Goal: Use online tool/utility: Utilize a website feature to perform a specific function

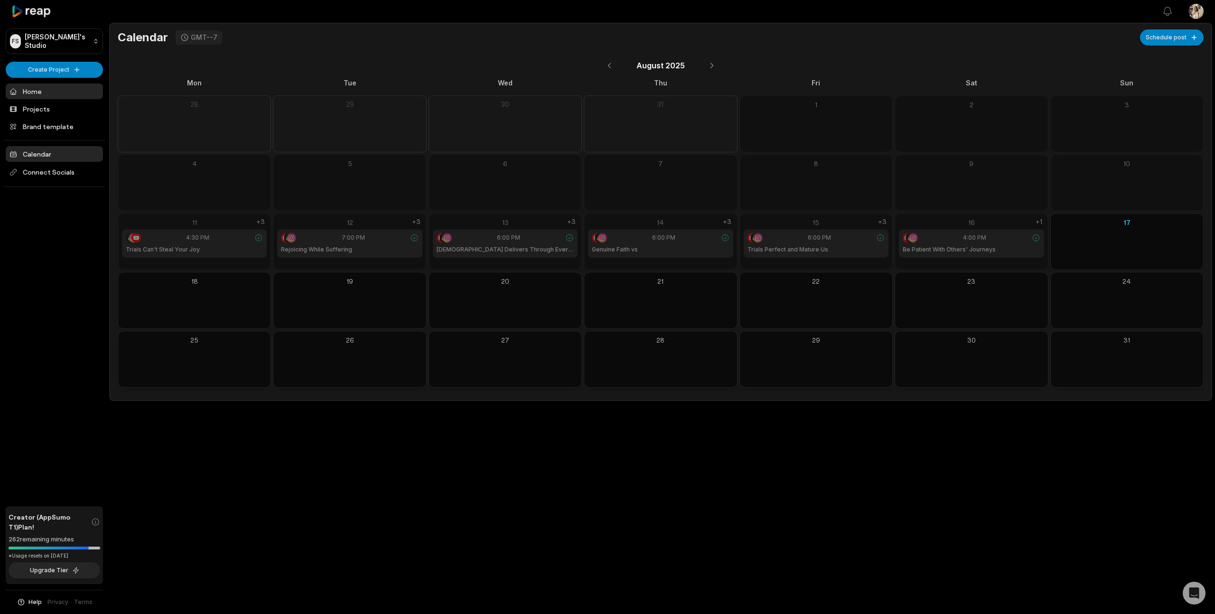
click at [48, 93] on link "Home" at bounding box center [54, 92] width 97 height 16
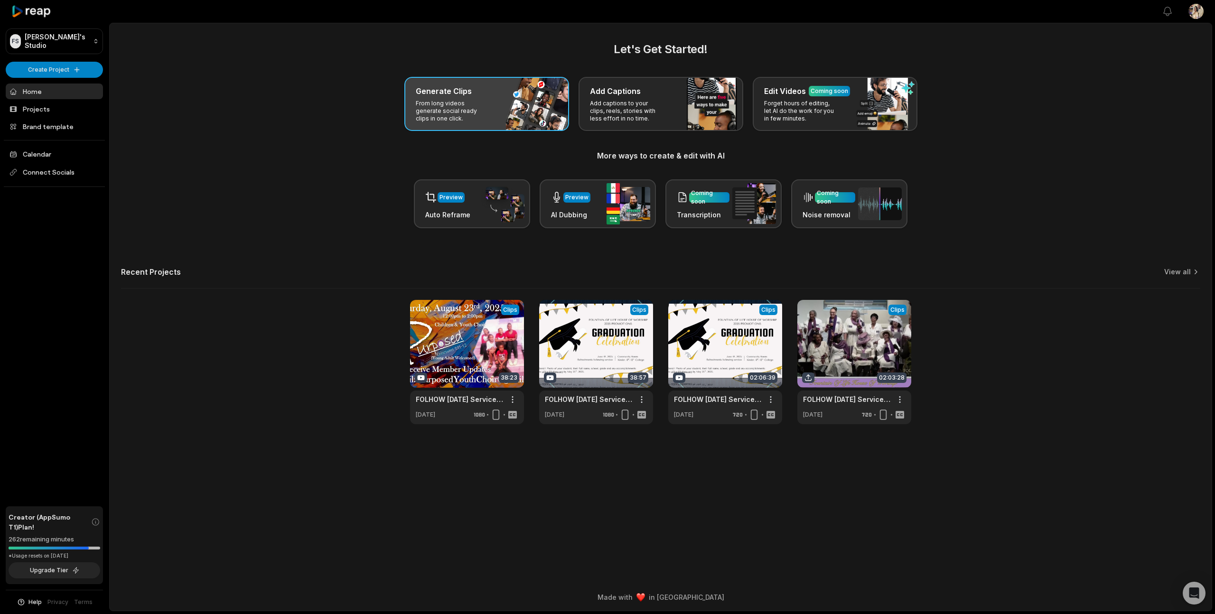
click at [458, 100] on p "From long videos generate social ready clips in one click." at bounding box center [453, 111] width 74 height 23
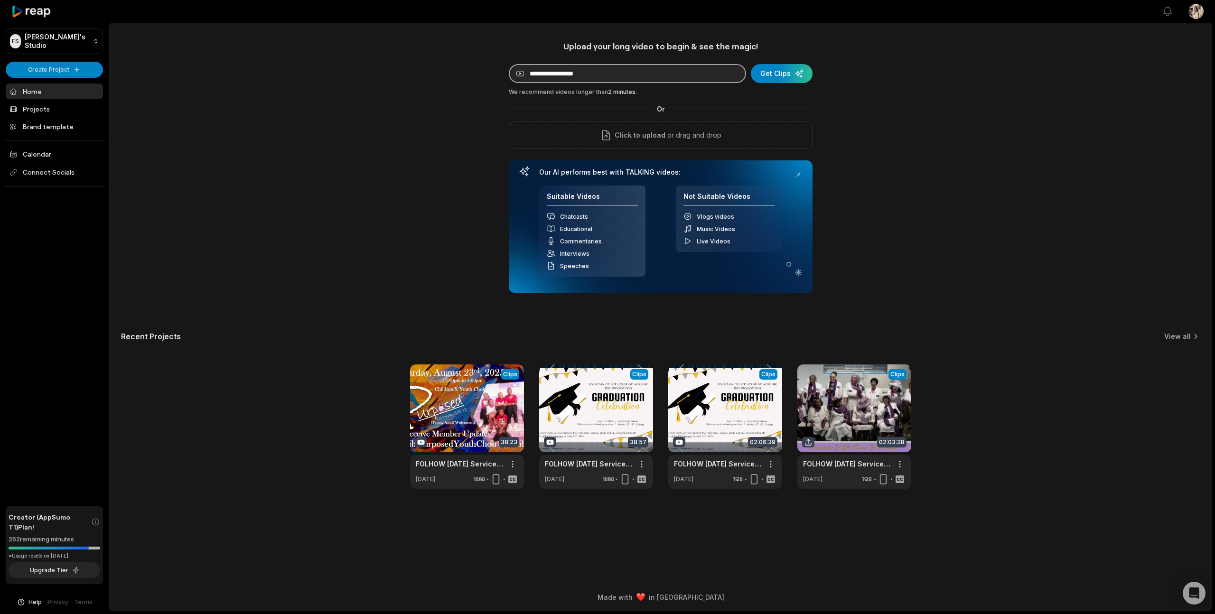
paste input "**********"
type input "**********"
click at [779, 75] on div "submit" at bounding box center [782, 73] width 62 height 19
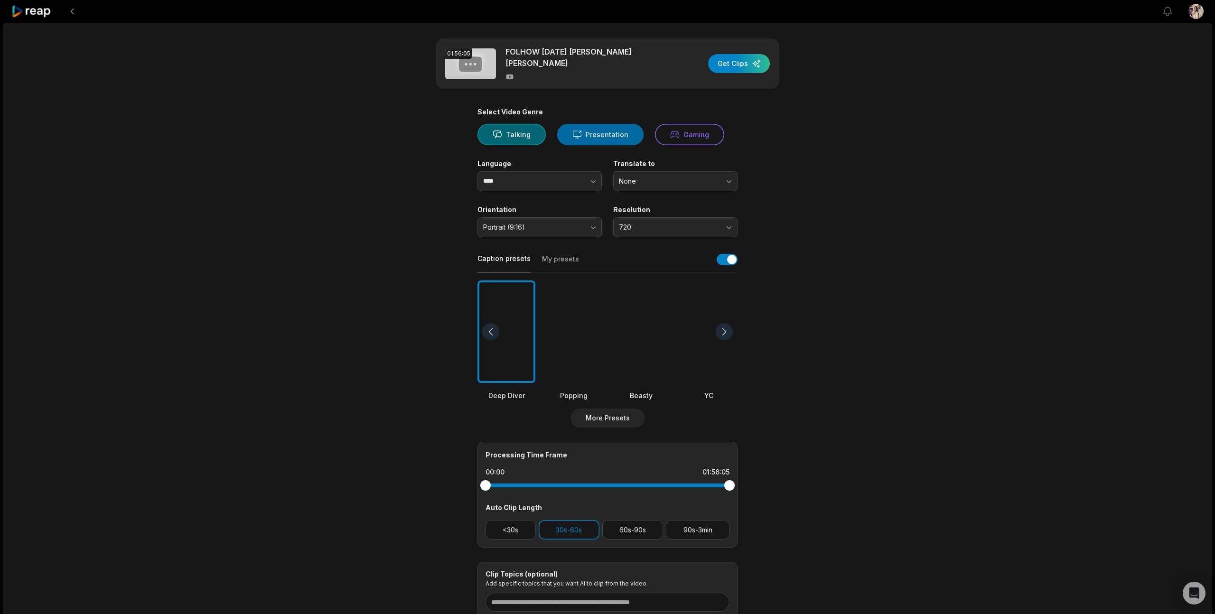
click at [599, 131] on button "Presentation" at bounding box center [600, 134] width 86 height 21
click at [512, 133] on button "Talking" at bounding box center [512, 134] width 68 height 21
click at [584, 133] on button "Presentation" at bounding box center [600, 134] width 86 height 21
click at [517, 135] on button "Talking" at bounding box center [512, 134] width 68 height 21
click at [637, 227] on span "720" at bounding box center [669, 227] width 100 height 9
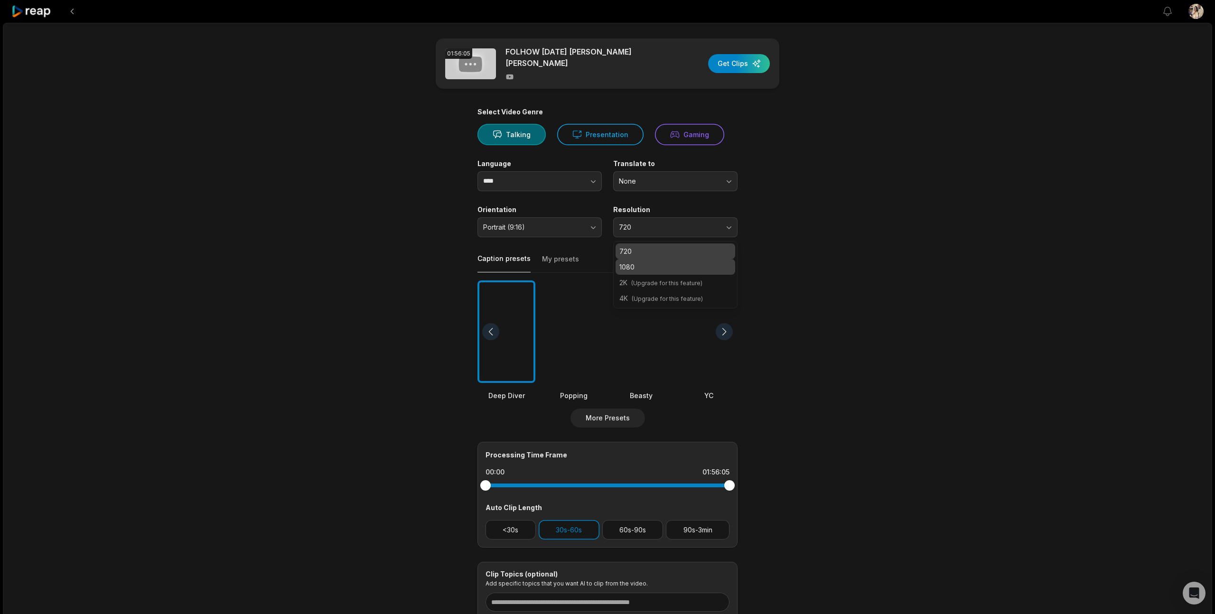
click at [648, 264] on p "1080" at bounding box center [676, 267] width 112 height 10
click at [649, 352] on div at bounding box center [641, 332] width 58 height 103
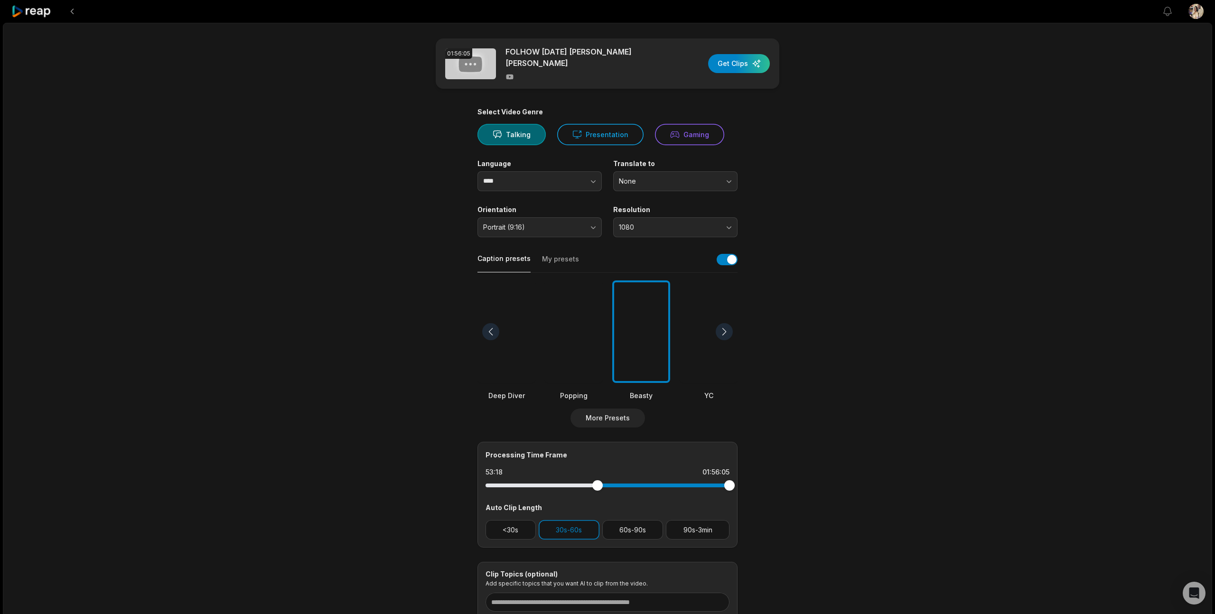
drag, startPoint x: 486, startPoint y: 486, endPoint x: 598, endPoint y: 486, distance: 111.6
click at [598, 486] on div at bounding box center [598, 485] width 10 height 10
drag, startPoint x: 730, startPoint y: 488, endPoint x: 691, endPoint y: 490, distance: 39.5
click at [691, 490] on div at bounding box center [691, 485] width 10 height 10
click at [734, 64] on div "button" at bounding box center [739, 63] width 62 height 19
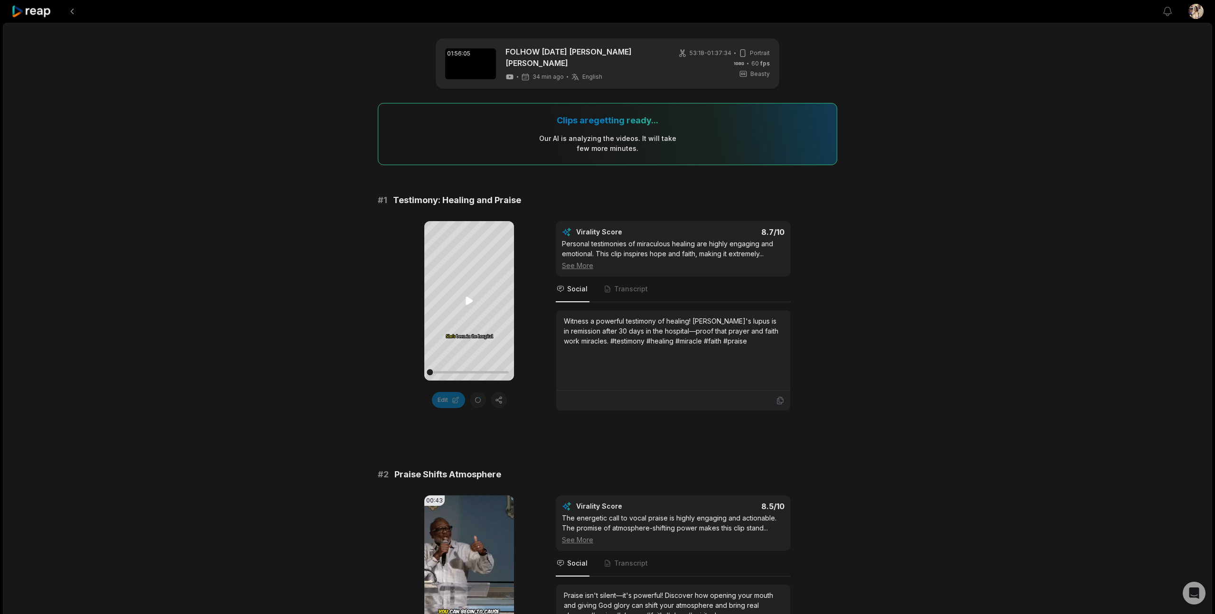
click at [466, 299] on icon at bounding box center [469, 301] width 7 height 8
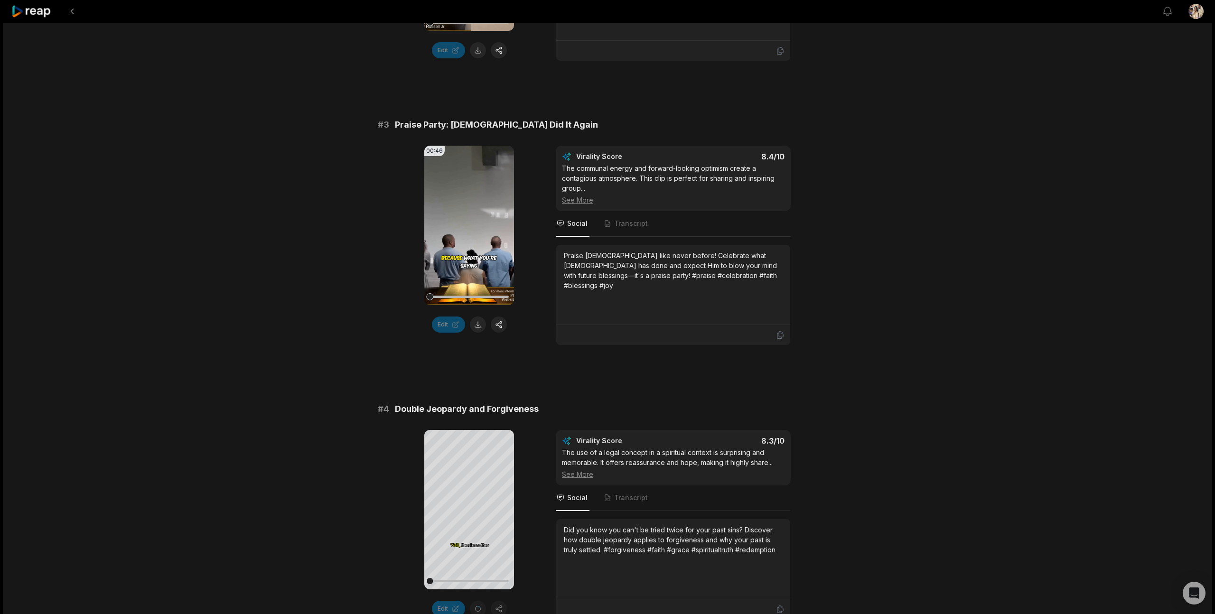
scroll to position [628, 0]
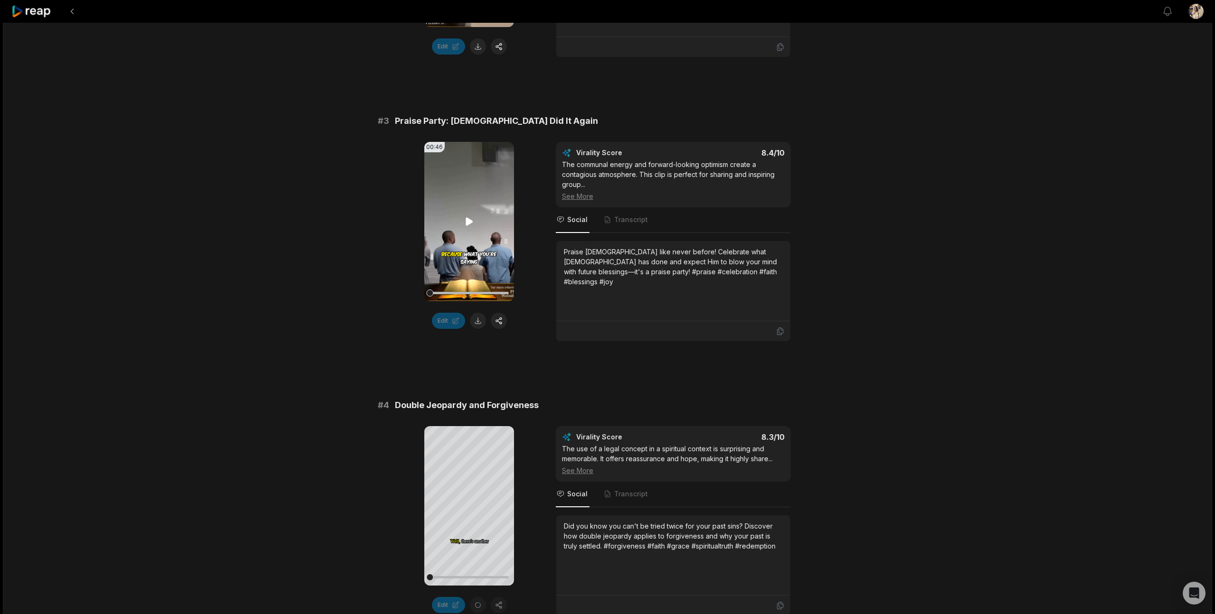
click at [468, 219] on icon at bounding box center [469, 222] width 7 height 8
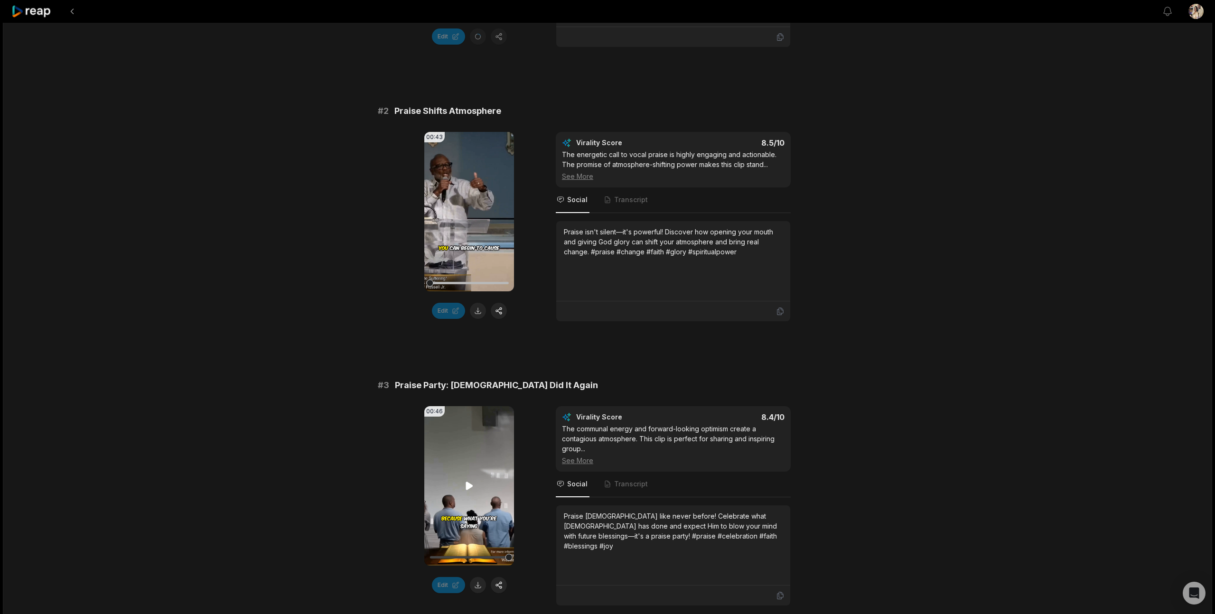
scroll to position [365, 0]
click at [461, 203] on video "Your browser does not support mp4 format." at bounding box center [469, 211] width 90 height 160
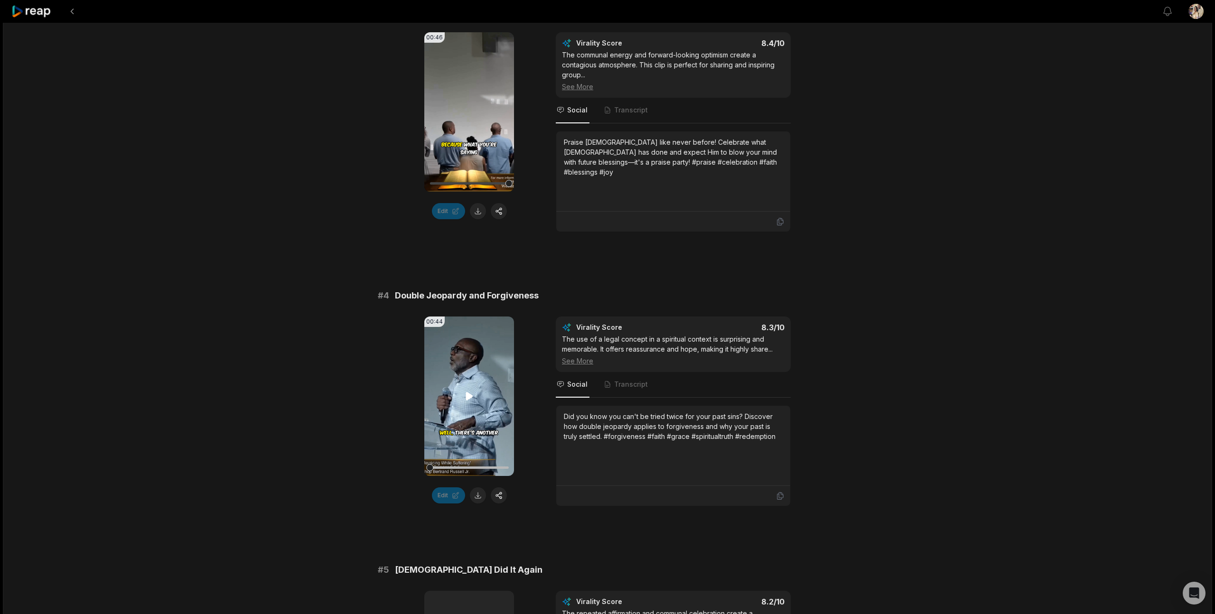
scroll to position [758, 0]
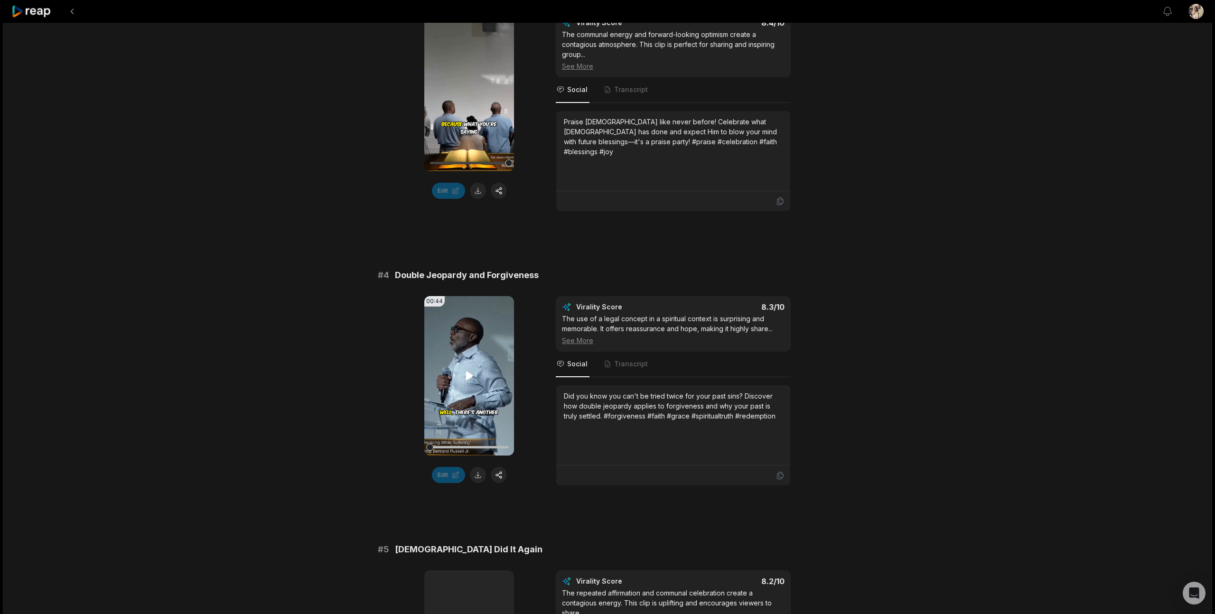
click at [472, 374] on icon at bounding box center [469, 375] width 11 height 11
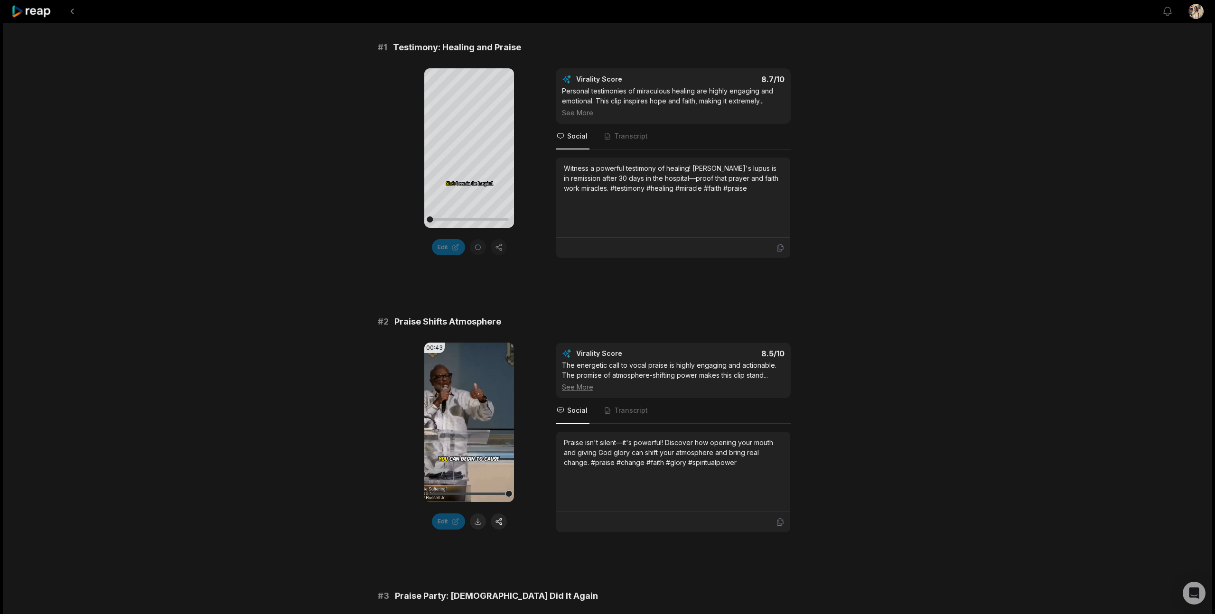
scroll to position [0, 0]
